Goal: Information Seeking & Learning: Learn about a topic

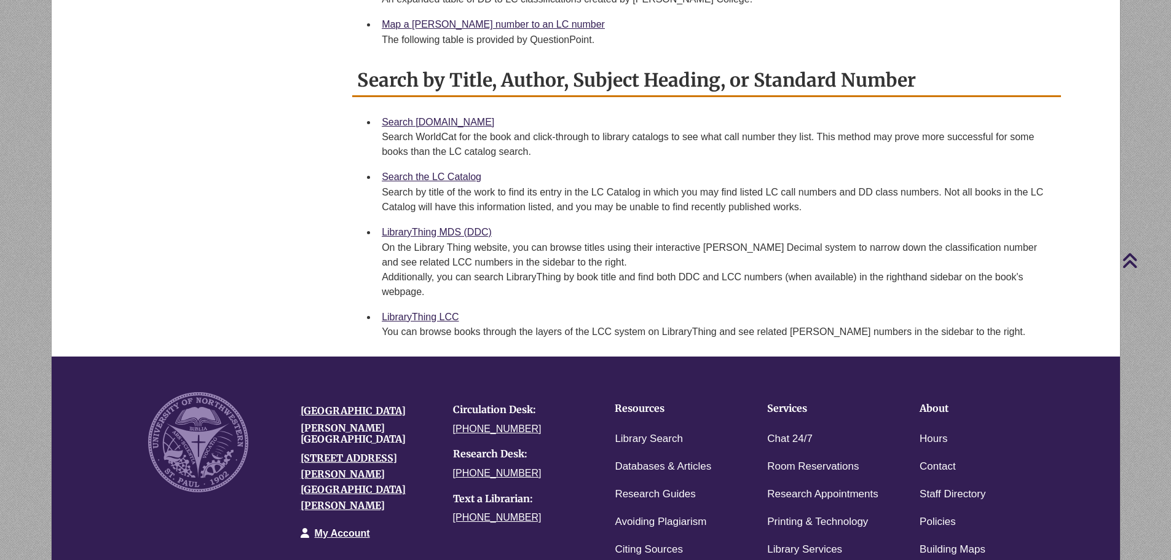
scroll to position [410, 0]
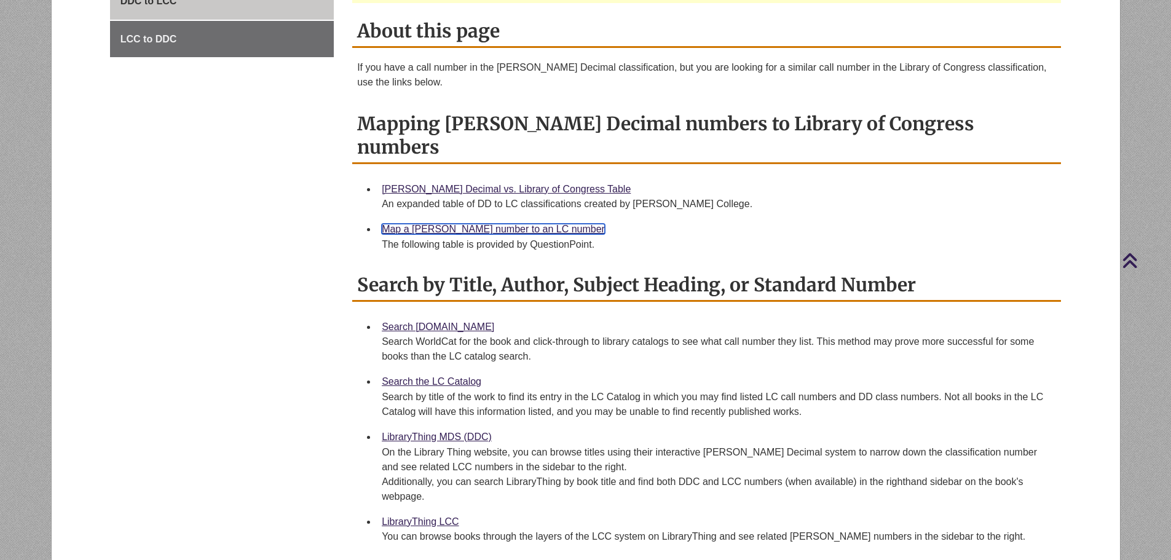
click at [506, 224] on link "Map a Dewey number to an LC number" at bounding box center [493, 229] width 223 height 10
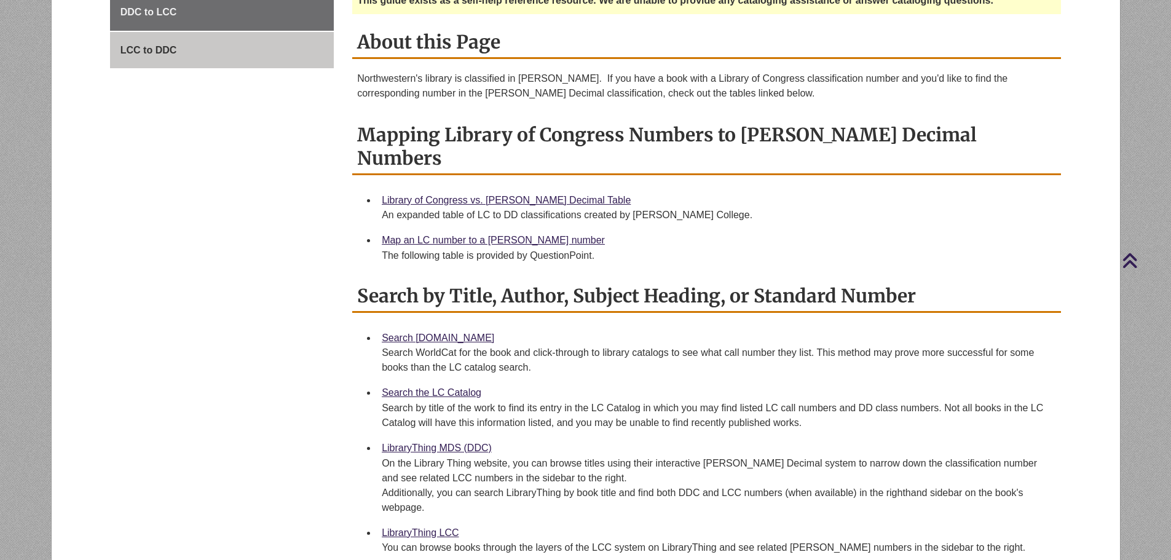
scroll to position [410, 0]
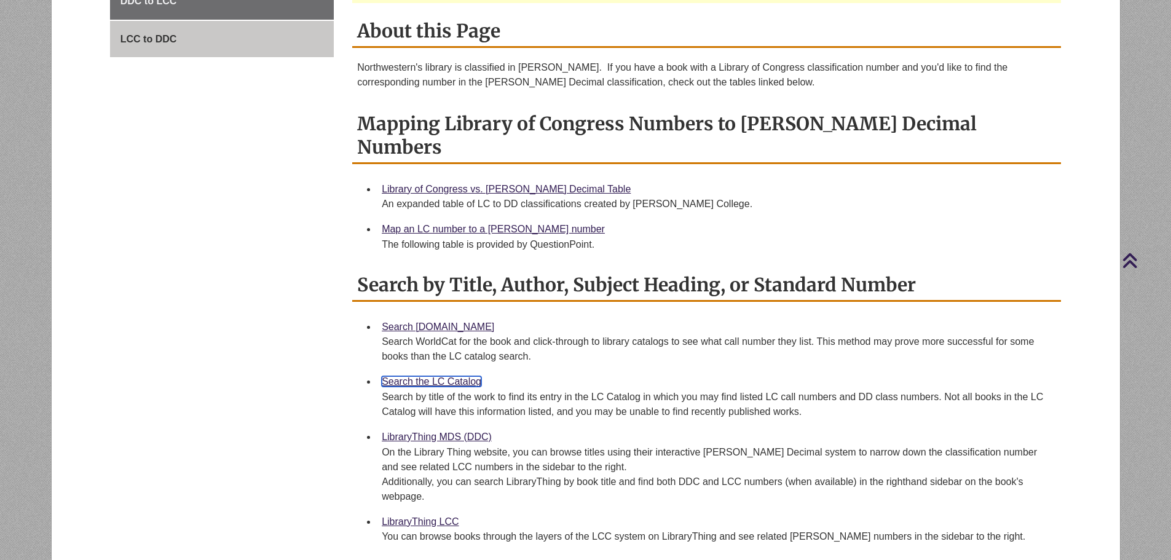
click at [454, 376] on link "Search the LC Catalog" at bounding box center [432, 381] width 100 height 10
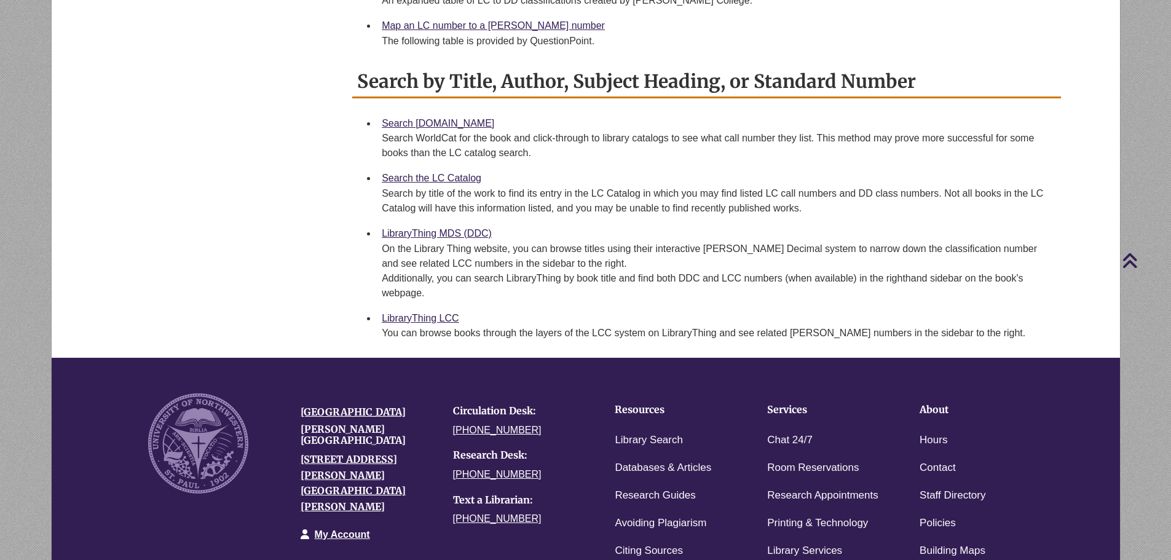
scroll to position [615, 0]
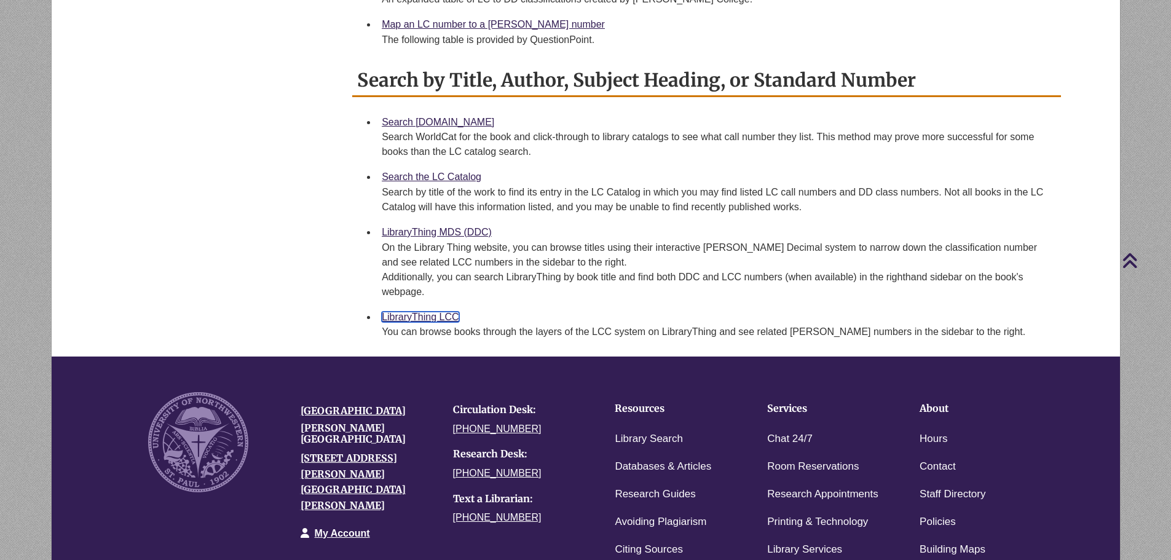
click at [401, 312] on link "LibraryThing LCC" at bounding box center [420, 317] width 77 height 10
click at [448, 171] on link "Search the LC Catalog" at bounding box center [432, 176] width 100 height 10
click at [443, 117] on link "Search [DOMAIN_NAME]" at bounding box center [438, 122] width 112 height 10
